Goal: Find specific page/section: Find specific page/section

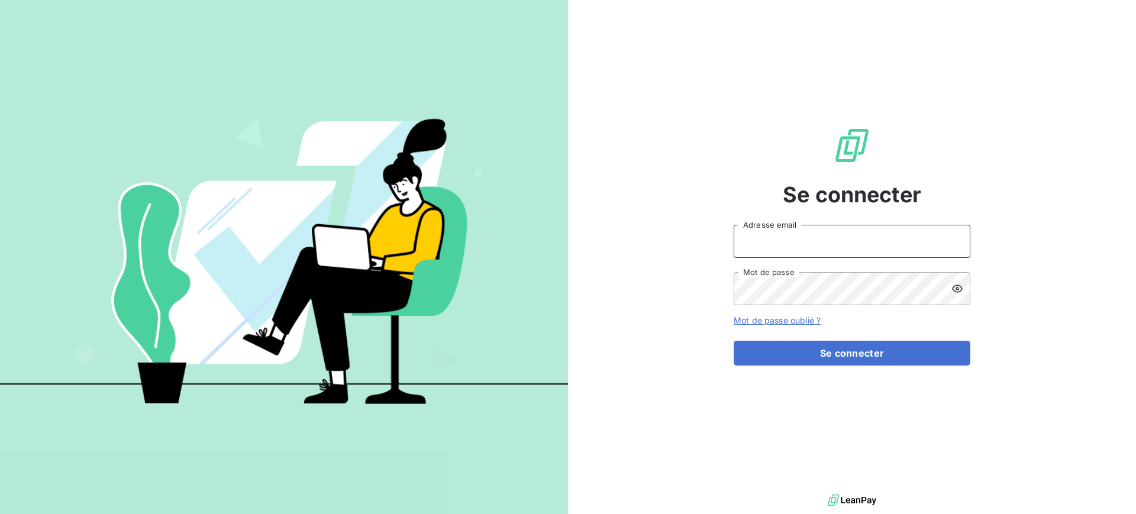
type input "[EMAIL_ADDRESS][DOMAIN_NAME]"
click at [897, 370] on div "Se connecter [EMAIL_ADDRESS][DOMAIN_NAME] Adresse email Mot de passe Mot de pas…" at bounding box center [851, 246] width 237 height 492
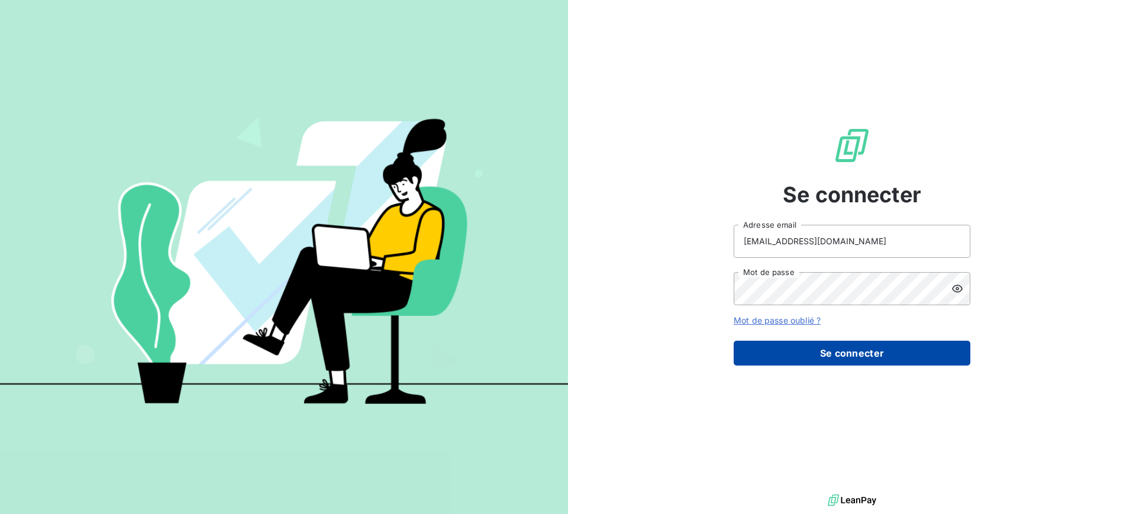
click at [896, 362] on button "Se connecter" at bounding box center [851, 353] width 237 height 25
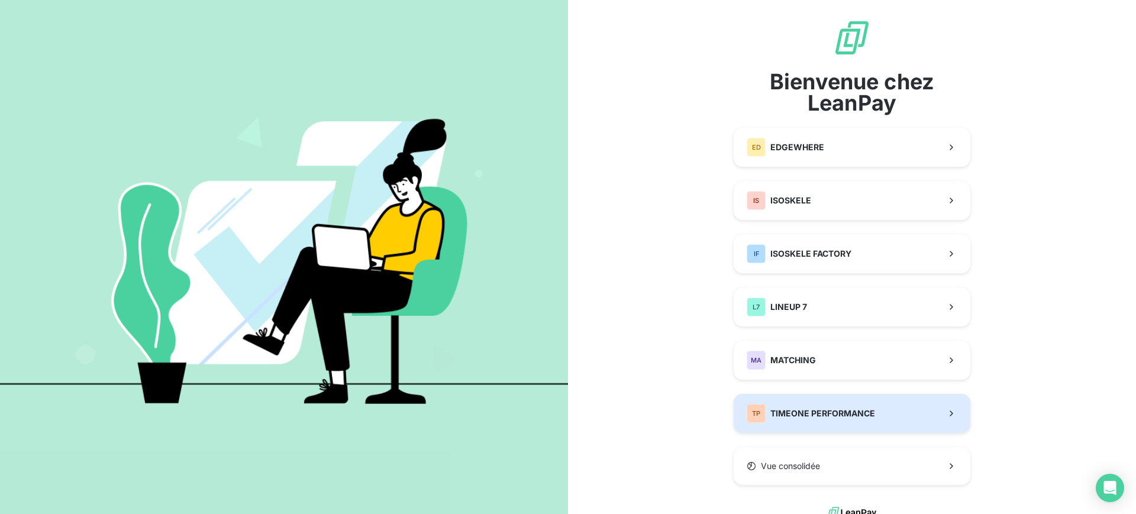
click at [848, 422] on div "TP TIMEONE PERFORMANCE" at bounding box center [810, 413] width 128 height 19
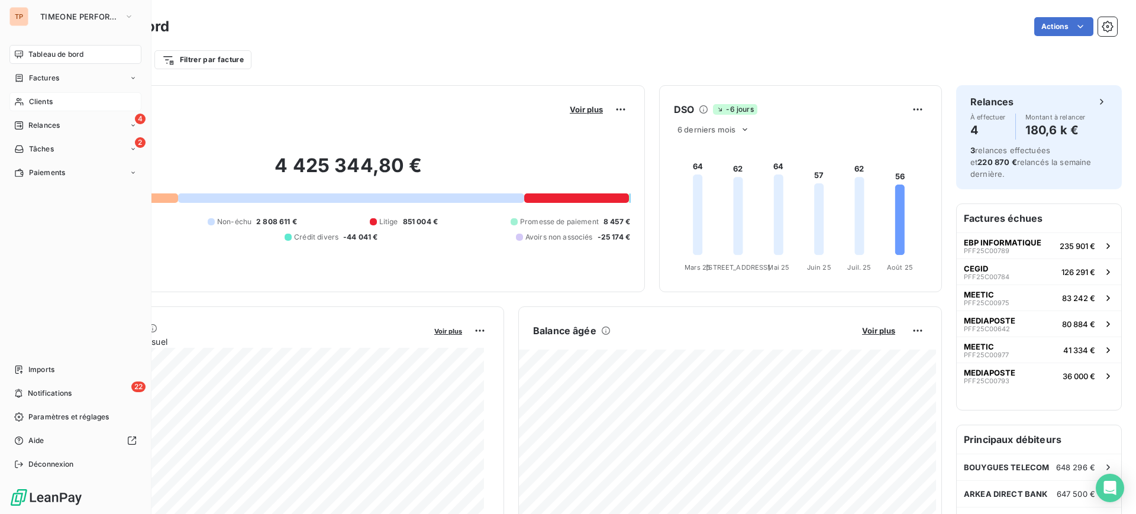
click at [52, 108] on div "Clients" at bounding box center [75, 101] width 132 height 19
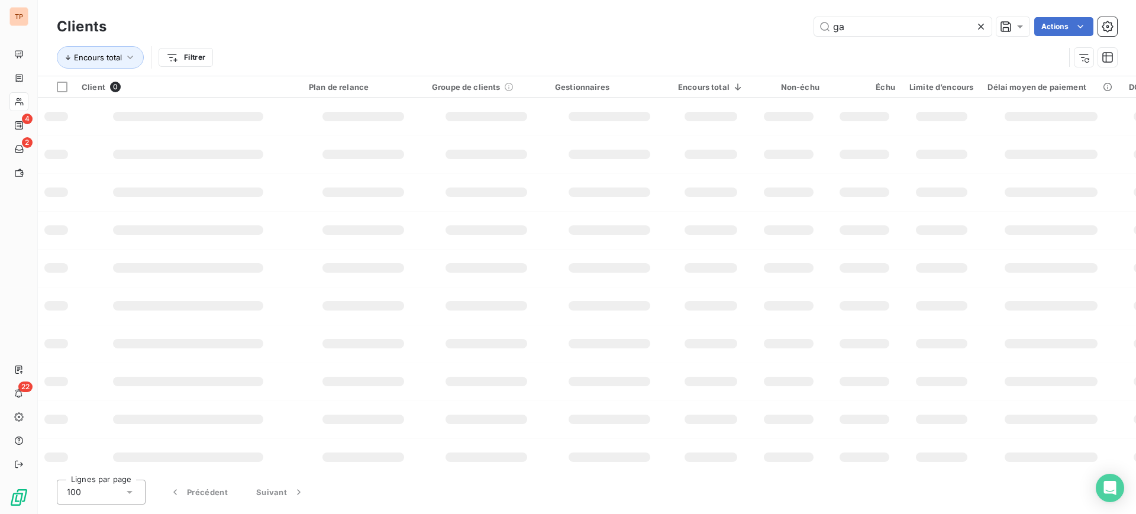
type input "g"
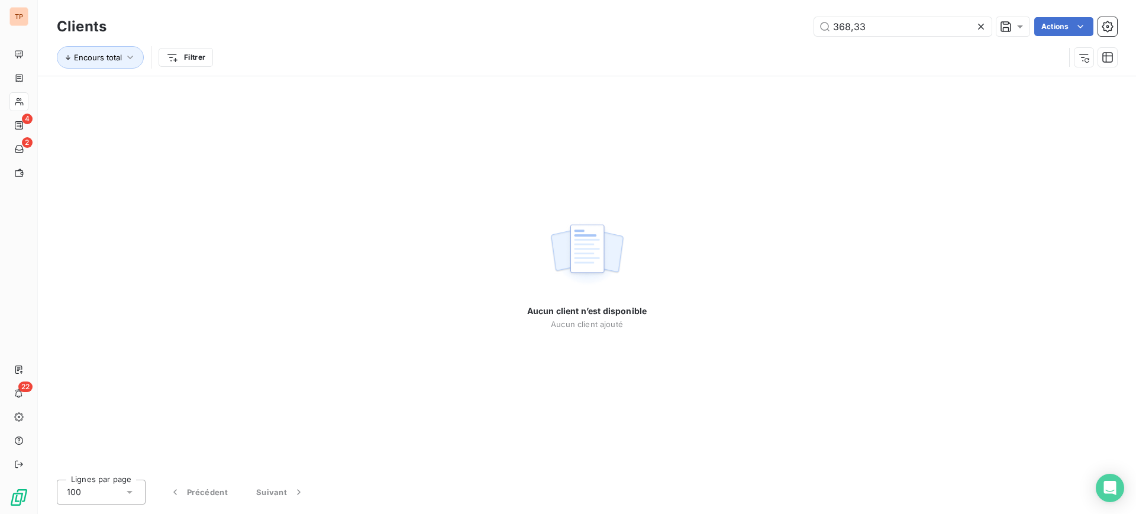
type input "368,33"
drag, startPoint x: 885, startPoint y: 38, endPoint x: 840, endPoint y: 37, distance: 45.0
click at [840, 37] on div "Clients 368,33 Actions" at bounding box center [587, 26] width 1060 height 25
drag, startPoint x: 852, startPoint y: 31, endPoint x: 836, endPoint y: 31, distance: 16.6
click at [836, 31] on input "368,33" at bounding box center [902, 26] width 177 height 19
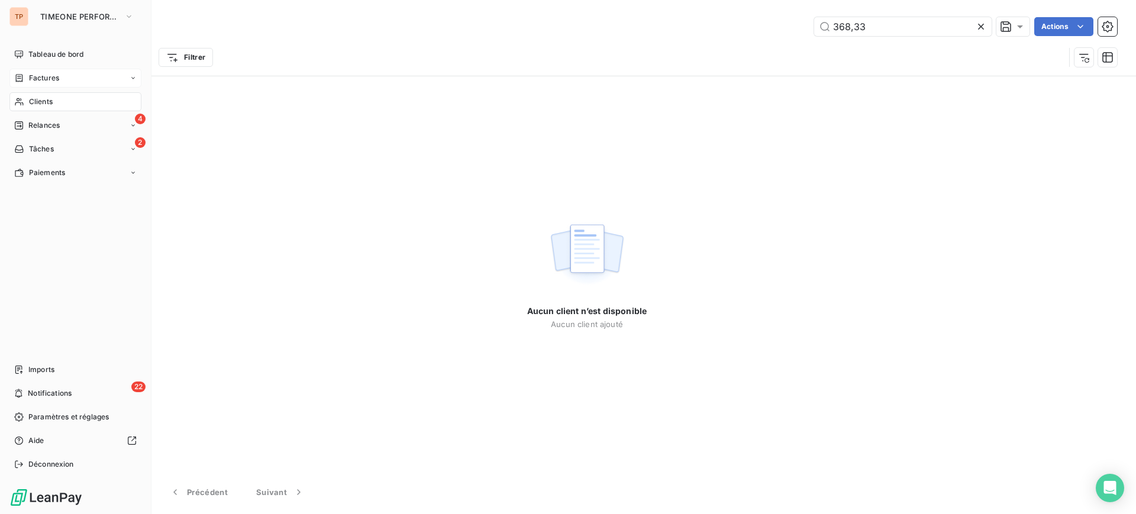
click at [57, 77] on span "Factures" at bounding box center [44, 78] width 30 height 11
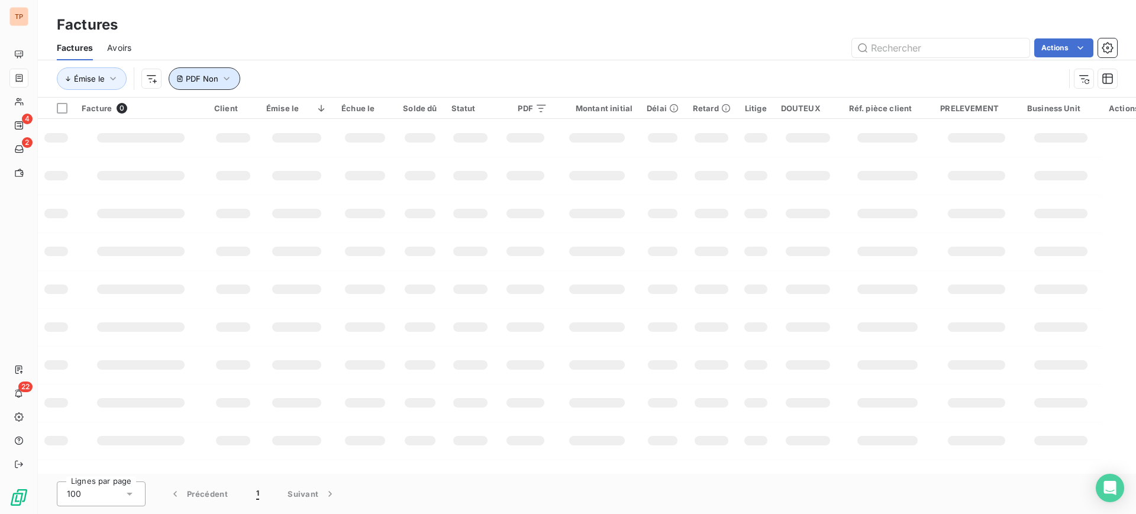
click at [224, 78] on icon "button" at bounding box center [227, 79] width 6 height 4
click at [225, 75] on icon "button" at bounding box center [227, 79] width 12 height 12
click at [145, 76] on html "TP 4 2 22 Factures Factures Avoirs Actions Émise le PDF Non Facture 0 Client Ém…" at bounding box center [568, 257] width 1136 height 514
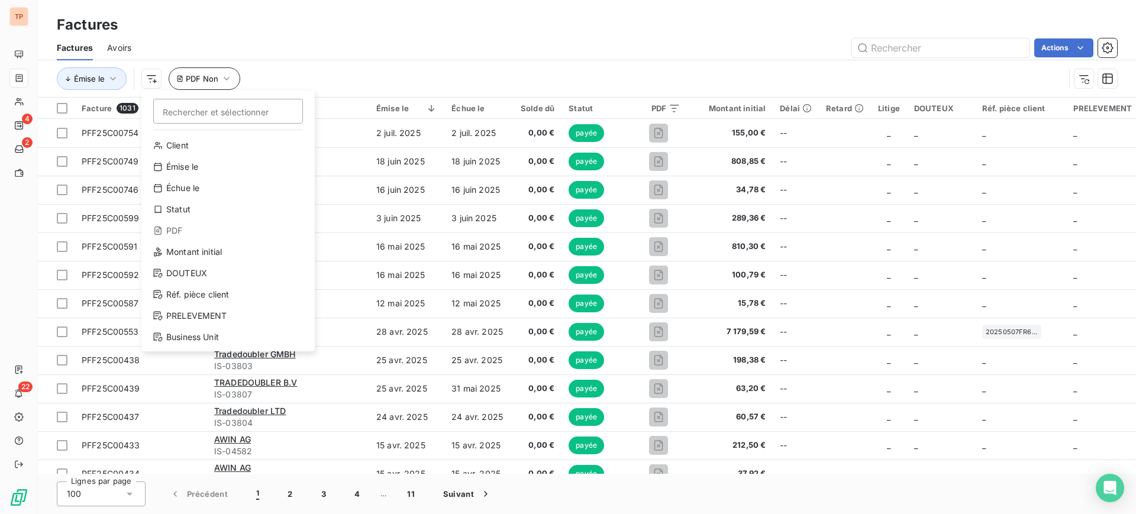
click at [235, 79] on html "TP 4 2 22 Factures Factures Avoirs Actions Émise le Rechercher et sélectionner …" at bounding box center [568, 257] width 1136 height 514
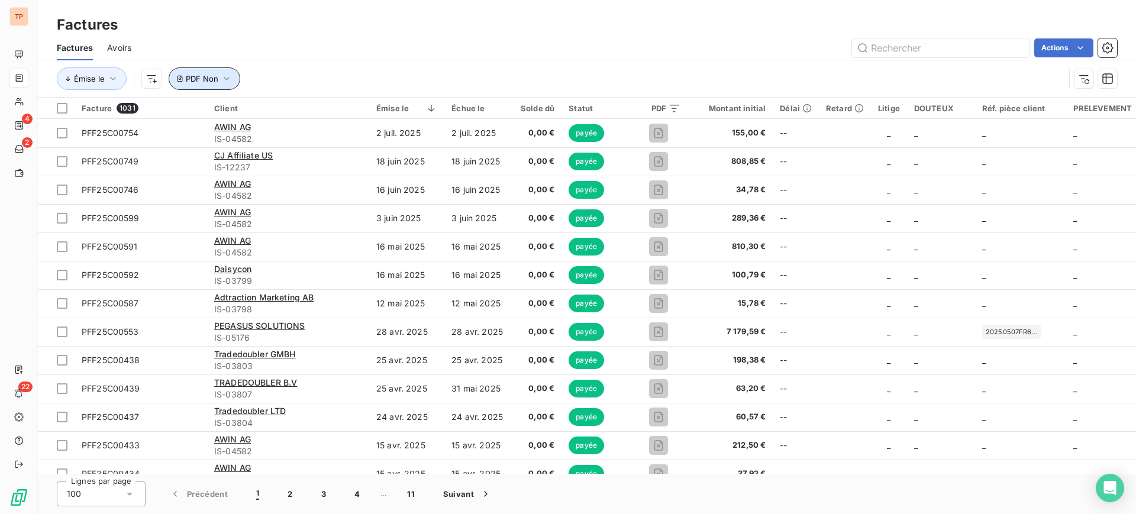
click at [228, 79] on icon "button" at bounding box center [227, 79] width 12 height 12
click at [227, 76] on icon "button" at bounding box center [227, 79] width 12 height 12
click at [238, 108] on div "Non is_false" at bounding box center [251, 109] width 91 height 17
click at [322, 68] on div "Émise le PDF Non" at bounding box center [560, 78] width 1007 height 22
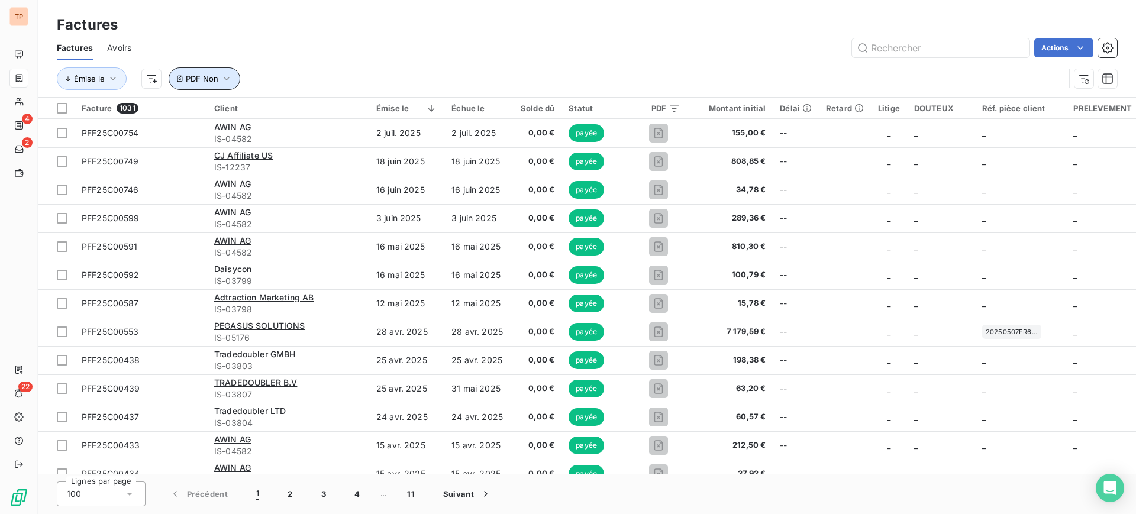
click at [211, 74] on span "PDF Non" at bounding box center [202, 78] width 33 height 9
click at [235, 151] on button "Supprimer le filtre" at bounding box center [247, 142] width 158 height 26
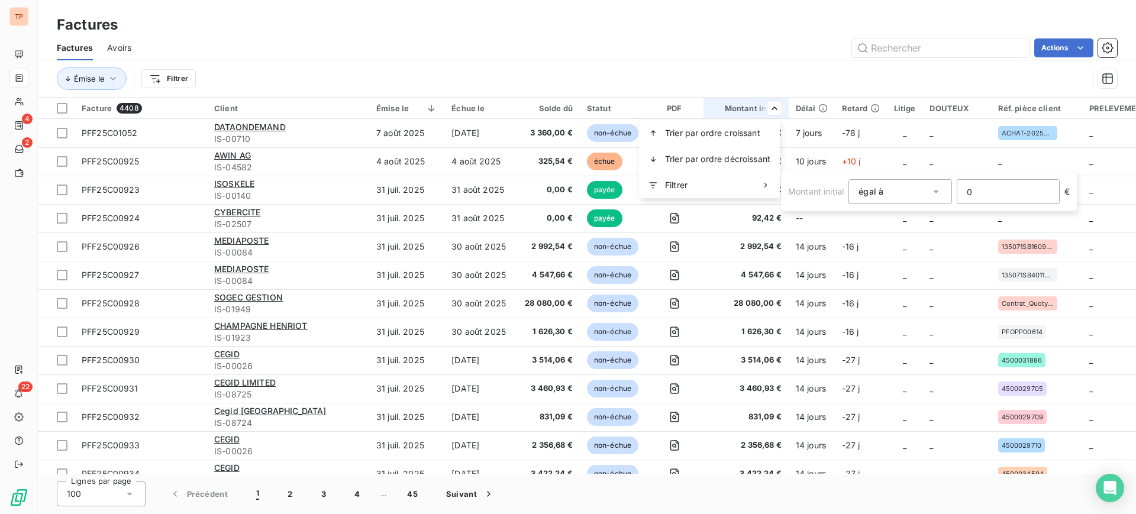
click at [991, 192] on input "0" at bounding box center [1008, 192] width 102 height 24
paste input "36833"
type input "36833"
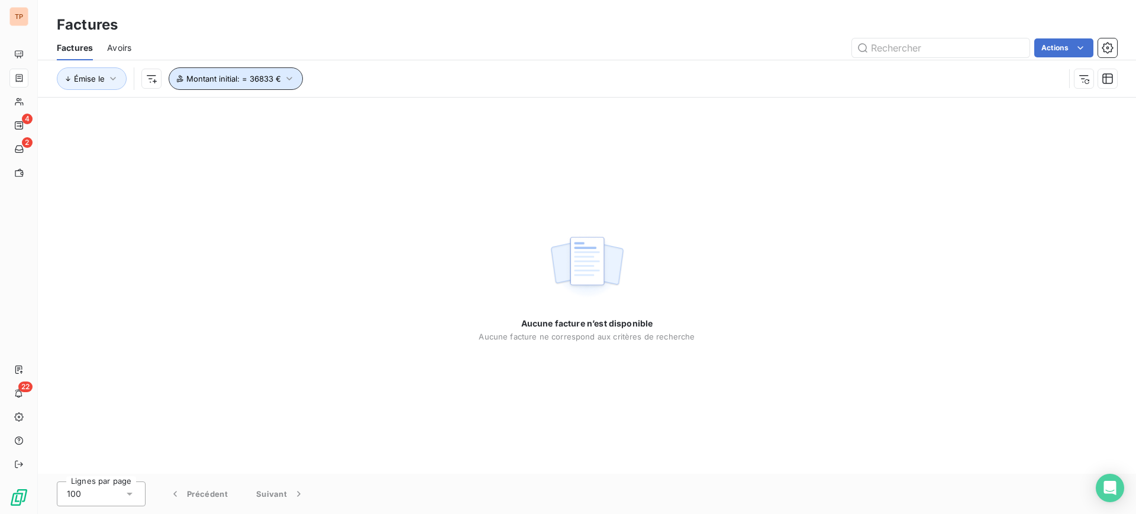
click at [267, 85] on button "Montant initial : = 36833 €" at bounding box center [236, 78] width 134 height 22
click at [388, 113] on input "36833" at bounding box center [427, 110] width 123 height 24
click at [435, 119] on input "36833." at bounding box center [427, 110] width 123 height 24
click at [390, 107] on input "36833" at bounding box center [427, 110] width 123 height 24
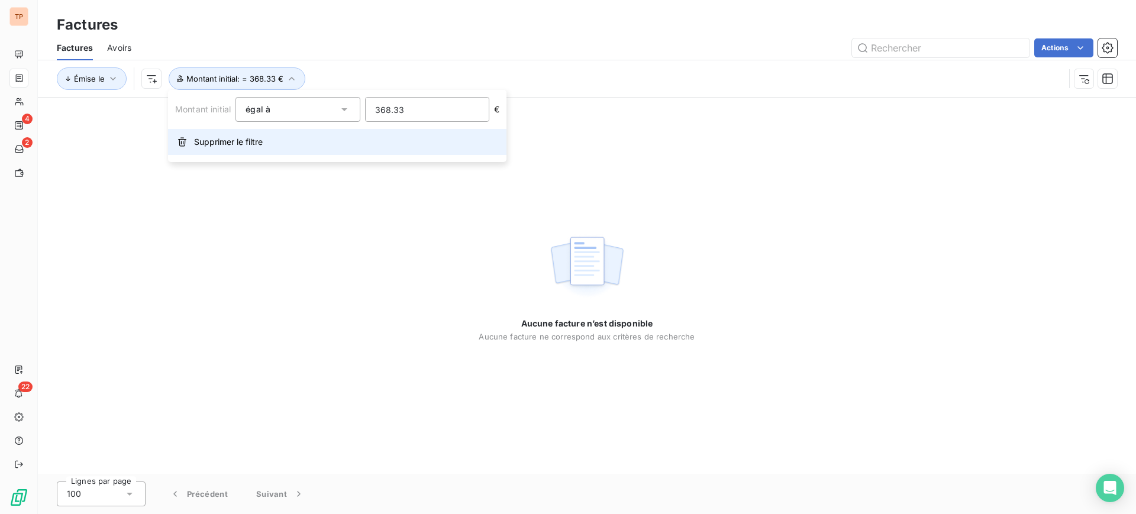
type input "368.33"
click at [217, 138] on span "Supprimer le filtre" at bounding box center [228, 142] width 69 height 12
